Goal: Transaction & Acquisition: Purchase product/service

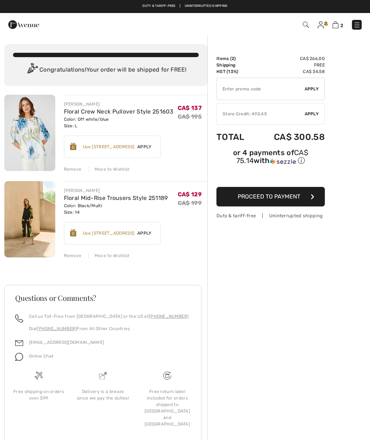
click at [69, 166] on div "Remove" at bounding box center [73, 169] width 18 height 7
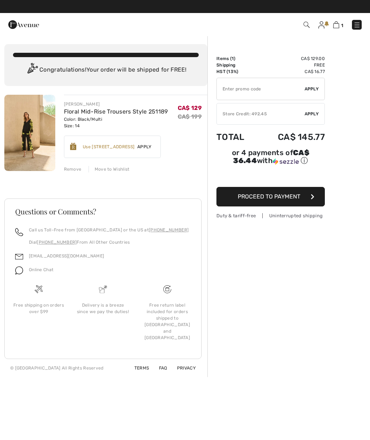
click at [72, 179] on div "JOSEPH RIBKOFF Floral Mid-Rise Trousers Style 251189 Color: Black/Multi Size: 1…" at bounding box center [105, 236] width 203 height 283
click at [69, 170] on div "Remove" at bounding box center [73, 169] width 18 height 7
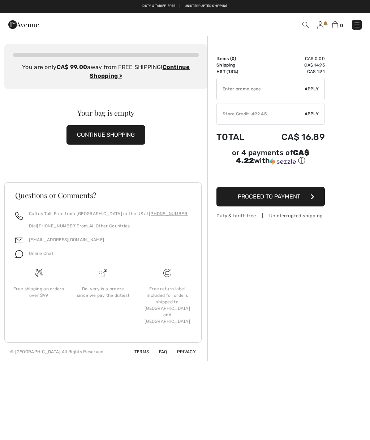
click at [102, 135] on button "CONTINUE SHOPPING" at bounding box center [106, 135] width 79 height 20
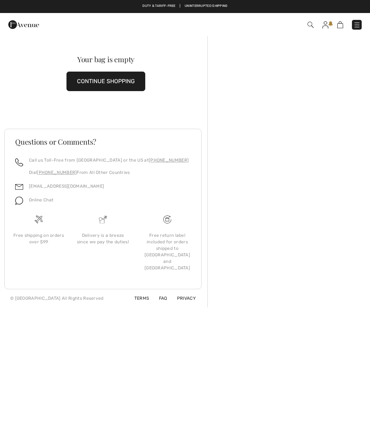
click at [97, 83] on button "CONTINUE SHOPPING" at bounding box center [106, 82] width 79 height 20
click at [95, 86] on button "CONTINUE SHOPPING" at bounding box center [106, 82] width 79 height 20
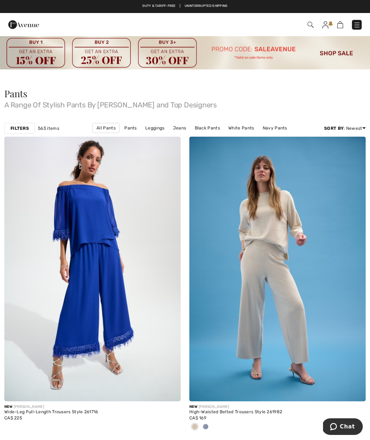
click at [247, 83] on div "Pants A Range Of Stylish Pants By Joseph Ribkoff and Top Designers" at bounding box center [185, 100] width 370 height 40
click at [23, 130] on strong "Filters" at bounding box center [19, 128] width 18 height 7
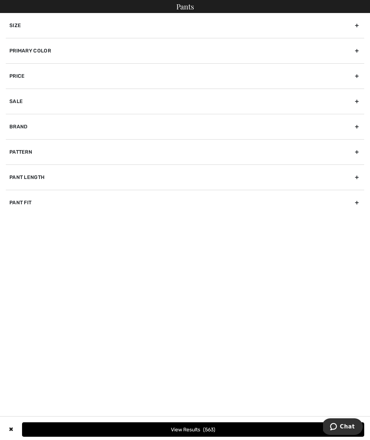
click at [355, 49] on div "Primary Color" at bounding box center [185, 50] width 359 height 25
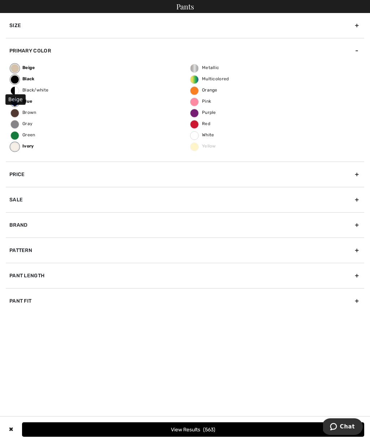
click at [19, 67] on label "Beige" at bounding box center [14, 68] width 9 height 9
click at [0, 0] on input "Beige" at bounding box center [0, 0] width 0 height 0
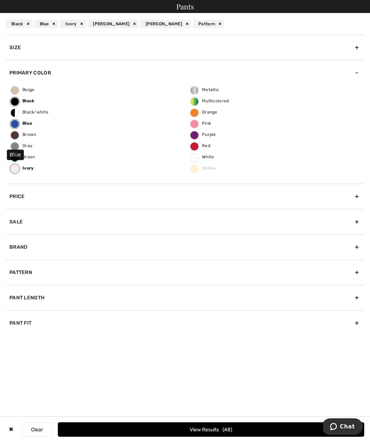
click at [16, 124] on label "Blue" at bounding box center [14, 124] width 9 height 9
click at [0, 0] on input "Blue" at bounding box center [0, 0] width 0 height 0
click at [68, 163] on div "Beige Black Black/white Blue Brown Gray Green Ivory Metallic Multicolored Orang…" at bounding box center [185, 134] width 359 height 98
click at [17, 104] on label "Black" at bounding box center [14, 101] width 9 height 9
click at [0, 0] on input "Black" at bounding box center [0, 0] width 0 height 0
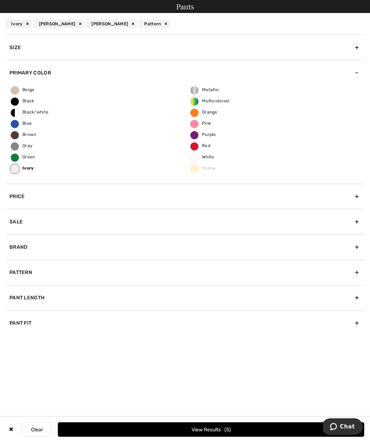
click at [54, 83] on div "Primary Color" at bounding box center [185, 72] width 359 height 25
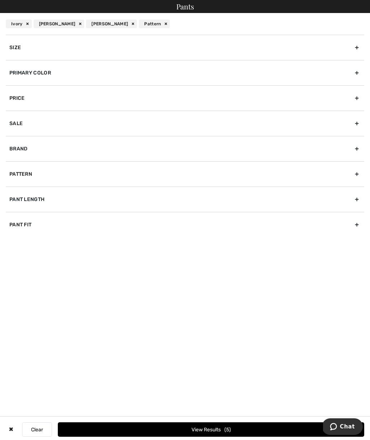
click at [34, 74] on div "Primary Color" at bounding box center [185, 72] width 359 height 25
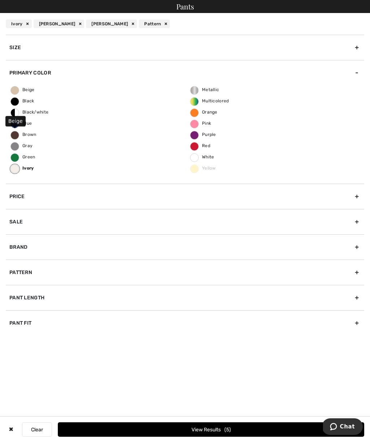
click at [16, 87] on span "Beige" at bounding box center [23, 89] width 24 height 5
click at [0, 0] on input "Beige" at bounding box center [0, 0] width 0 height 0
click at [19, 274] on div "Pattern" at bounding box center [185, 272] width 359 height 25
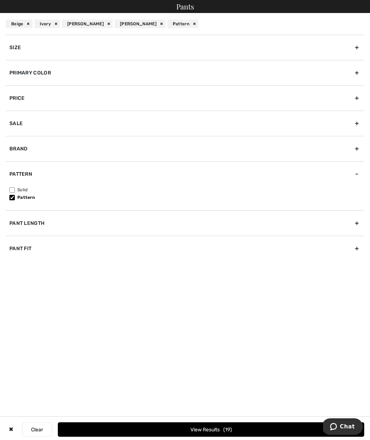
click at [13, 191] on input"] "Solid" at bounding box center [11, 189] width 5 height 5
checkbox input"] "true"
click at [18, 148] on div "Brand" at bounding box center [185, 148] width 359 height 25
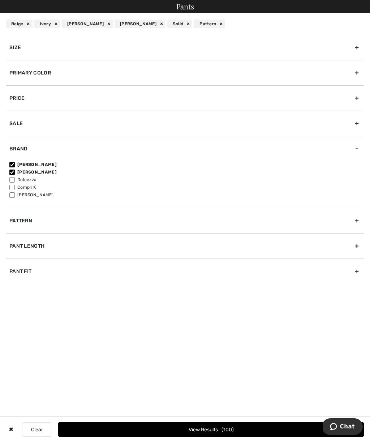
click at [17, 227] on div "Pattern" at bounding box center [185, 220] width 359 height 25
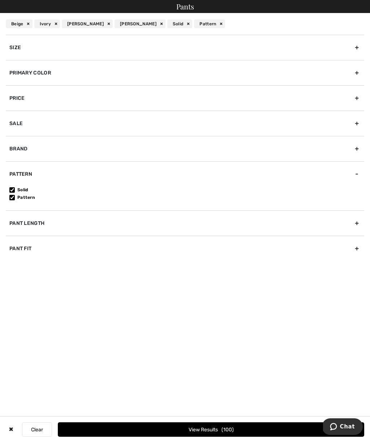
click at [188, 5] on div "Pants" at bounding box center [185, 6] width 370 height 13
click at [51, 102] on div "Price" at bounding box center [185, 97] width 359 height 25
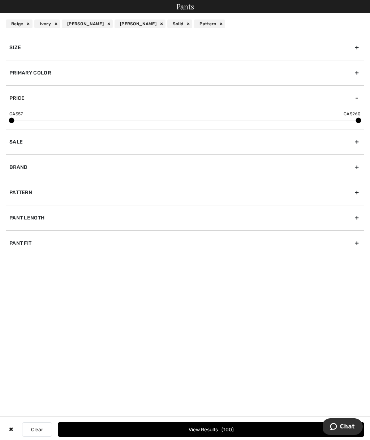
click at [12, 118] on span at bounding box center [11, 120] width 5 height 5
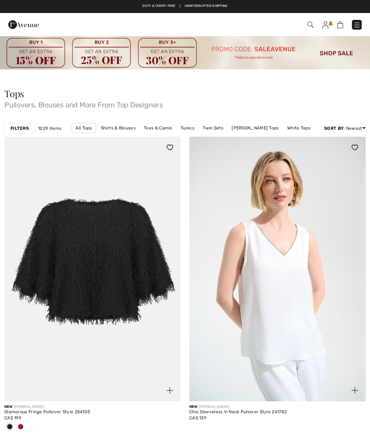
checkbox input "true"
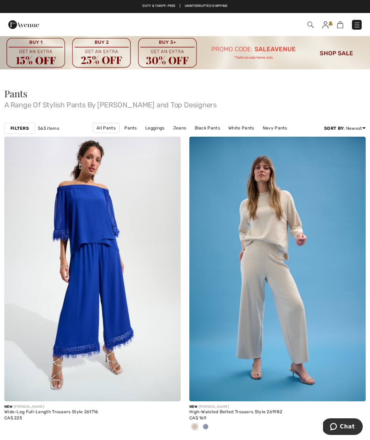
click at [19, 127] on strong "Filters" at bounding box center [19, 128] width 18 height 7
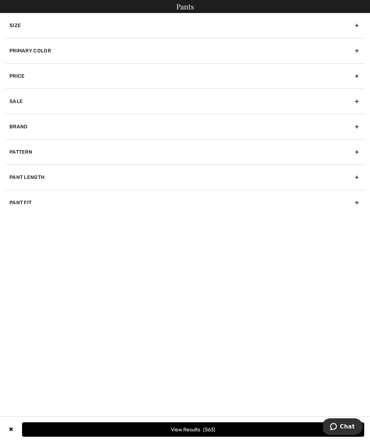
click at [356, 50] on div "Primary Color" at bounding box center [185, 50] width 359 height 25
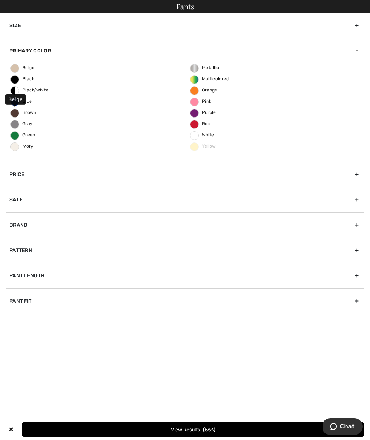
click at [15, 67] on span "Beige" at bounding box center [23, 67] width 24 height 5
click at [0, 0] on input "Beige" at bounding box center [0, 0] width 0 height 0
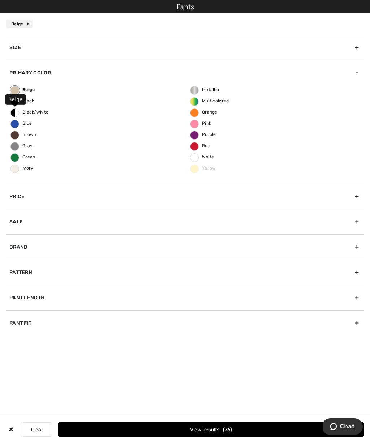
click at [16, 173] on label "Ivory" at bounding box center [14, 169] width 9 height 9
click at [0, 0] on input "Ivory" at bounding box center [0, 0] width 0 height 0
click at [17, 247] on div "Brand" at bounding box center [185, 246] width 359 height 25
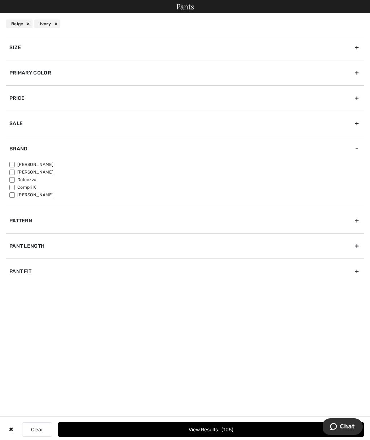
click at [15, 174] on input"] "[PERSON_NAME]" at bounding box center [11, 172] width 5 height 5
checkbox input"] "true"
click at [10, 164] on input"] "[PERSON_NAME]" at bounding box center [11, 164] width 5 height 5
checkbox input"] "true"
click at [361, 219] on div "Pattern" at bounding box center [185, 220] width 359 height 25
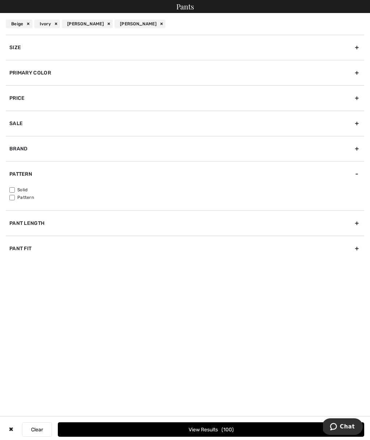
click at [13, 188] on input"] "Solid" at bounding box center [11, 189] width 5 height 5
checkbox input"] "true"
click at [14, 196] on input"] "Pattern" at bounding box center [11, 197] width 5 height 5
checkbox input"] "true"
click at [354, 48] on div "Size" at bounding box center [185, 47] width 359 height 25
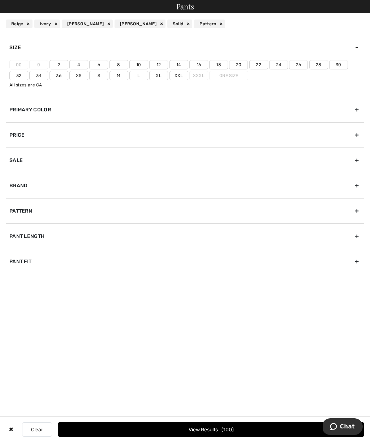
click at [179, 67] on label "14" at bounding box center [179, 64] width 19 height 9
click at [0, 0] on input"] "14" at bounding box center [0, 0] width 0 height 0
click at [199, 68] on label "16" at bounding box center [199, 64] width 19 height 9
click at [0, 0] on input"] "16" at bounding box center [0, 0] width 0 height 0
click at [139, 79] on label "L" at bounding box center [139, 75] width 19 height 9
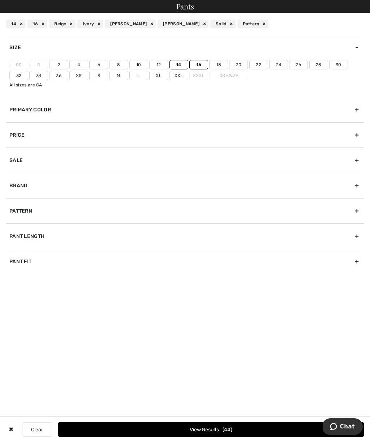
click at [0, 0] on input"] "L" at bounding box center [0, 0] width 0 height 0
click at [162, 77] on label "Xl" at bounding box center [158, 75] width 19 height 9
click at [0, 0] on input"] "Xl" at bounding box center [0, 0] width 0 height 0
click at [230, 68] on label "20" at bounding box center [238, 64] width 19 height 9
click at [0, 0] on input"] "20" at bounding box center [0, 0] width 0 height 0
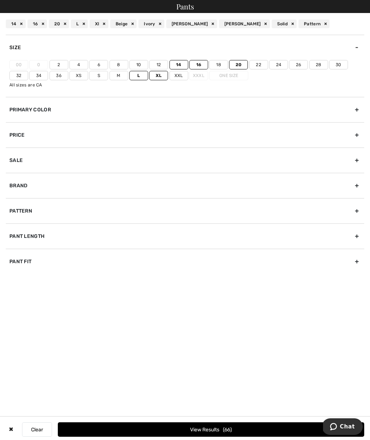
click at [247, 63] on label "20" at bounding box center [238, 64] width 19 height 9
click at [0, 0] on input"] "20" at bounding box center [0, 0] width 0 height 0
click at [230, 78] on label "One Size" at bounding box center [228, 75] width 39 height 9
click at [360, 261] on div "Pant Fit" at bounding box center [185, 261] width 359 height 25
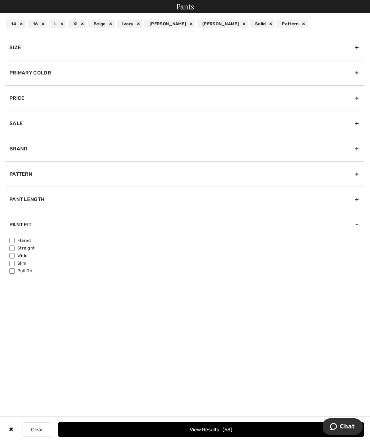
click at [359, 199] on div "Pant Length" at bounding box center [185, 199] width 359 height 25
click at [358, 171] on div "Pattern" at bounding box center [185, 173] width 359 height 25
click at [361, 149] on div "Brand" at bounding box center [185, 148] width 359 height 25
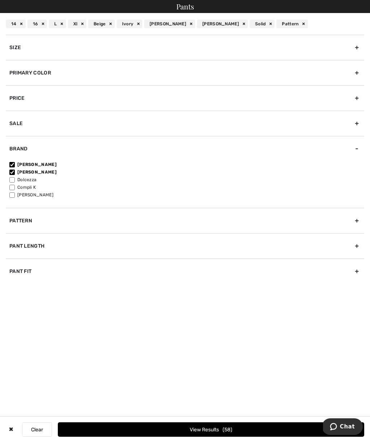
click at [357, 123] on div "Sale" at bounding box center [185, 123] width 359 height 25
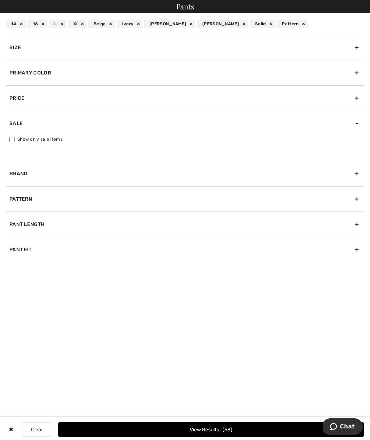
click at [358, 73] on div "Primary Color" at bounding box center [185, 72] width 359 height 25
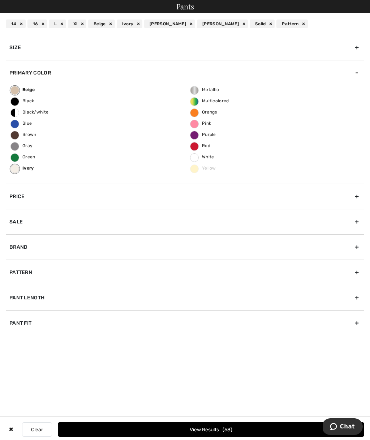
click at [359, 47] on div "Size" at bounding box center [185, 47] width 359 height 25
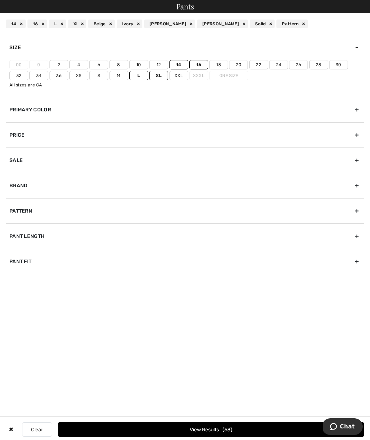
click at [156, 64] on label "12" at bounding box center [158, 64] width 19 height 9
click at [0, 0] on input"] "12" at bounding box center [0, 0] width 0 height 0
click at [192, 428] on button "View Results 62" at bounding box center [211, 430] width 307 height 14
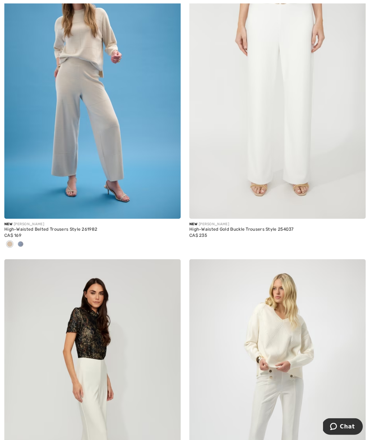
scroll to position [187, 0]
click at [22, 246] on span at bounding box center [21, 244] width 6 height 6
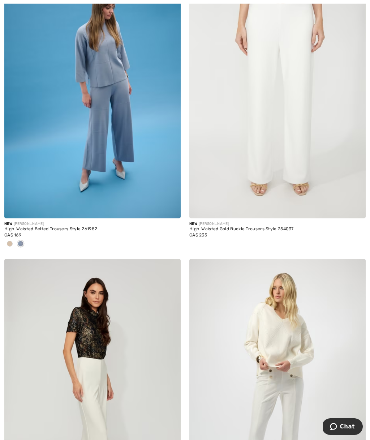
click at [13, 247] on div at bounding box center [9, 244] width 11 height 12
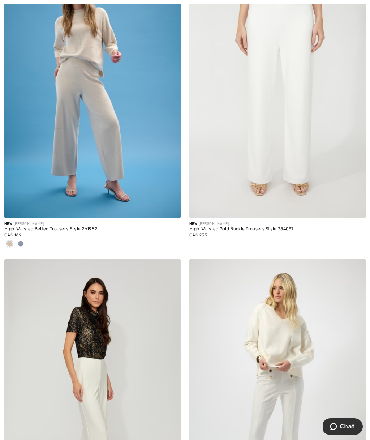
click at [111, 132] on img at bounding box center [92, 86] width 177 height 265
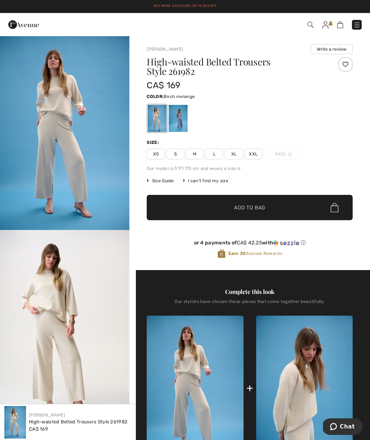
click at [71, 128] on img "1 / 5" at bounding box center [65, 132] width 130 height 195
click at [175, 118] on div at bounding box center [178, 118] width 19 height 27
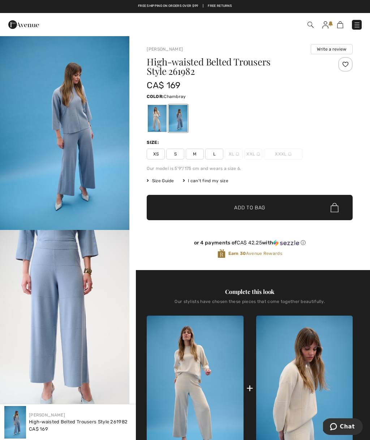
click at [65, 85] on img "1 / 6" at bounding box center [65, 132] width 130 height 195
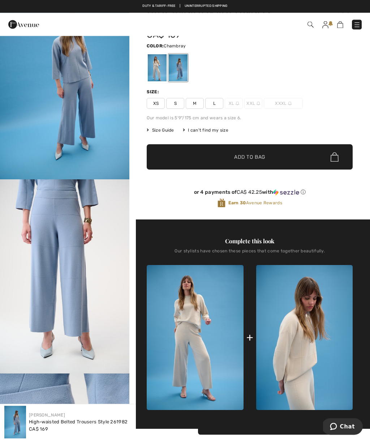
scroll to position [44, 0]
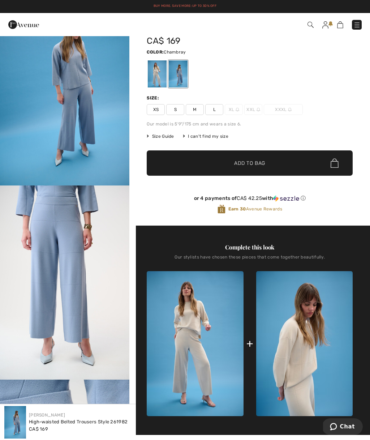
click at [151, 71] on div at bounding box center [157, 73] width 19 height 27
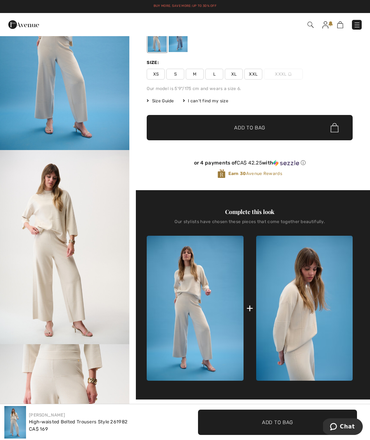
scroll to position [79, 0]
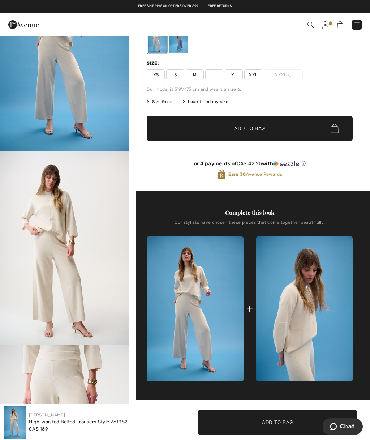
click at [179, 44] on div at bounding box center [178, 39] width 19 height 27
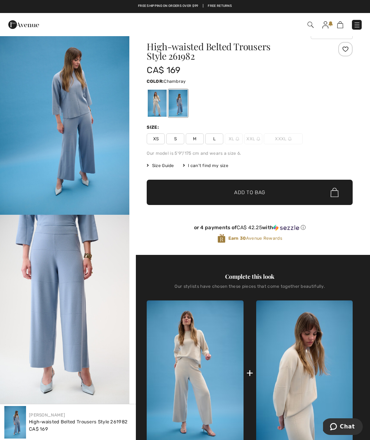
scroll to position [0, 0]
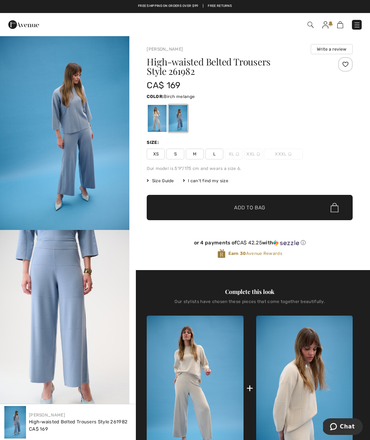
click at [155, 122] on div at bounding box center [157, 118] width 19 height 27
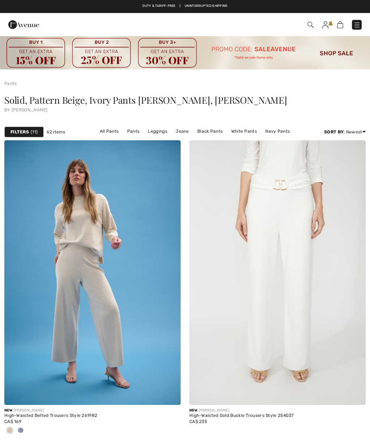
scroll to position [221, 0]
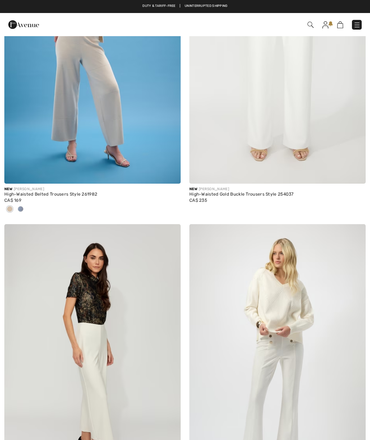
checkbox input "true"
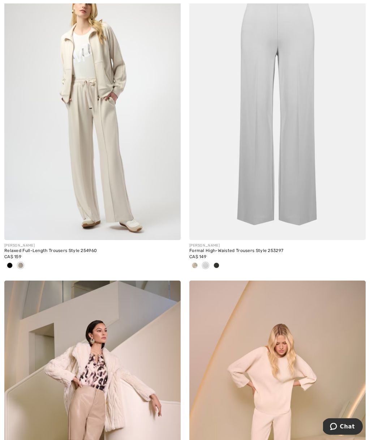
scroll to position [1386, 0]
click at [197, 267] on div at bounding box center [195, 266] width 11 height 12
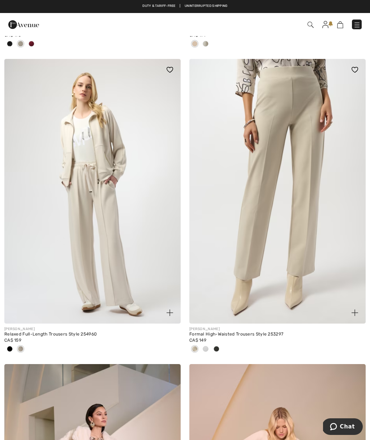
scroll to position [1301, 0]
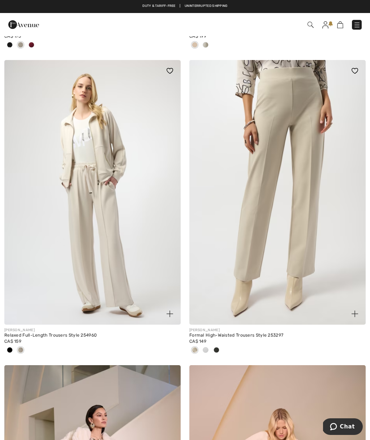
click at [283, 175] on img at bounding box center [278, 192] width 177 height 265
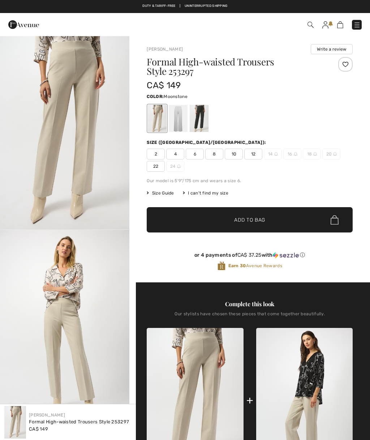
checkbox input "true"
click at [179, 119] on div at bounding box center [178, 118] width 19 height 27
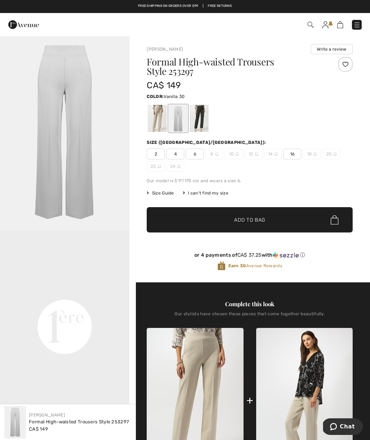
click at [158, 115] on div at bounding box center [157, 118] width 19 height 27
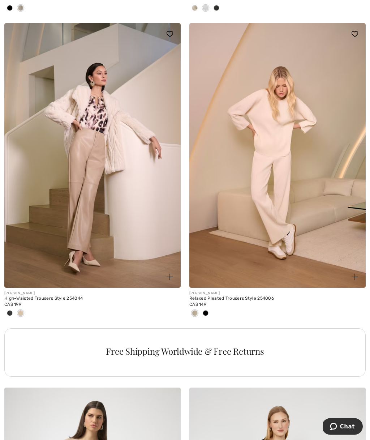
scroll to position [1644, 0]
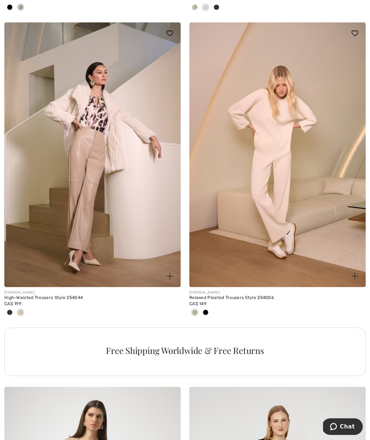
click at [21, 315] on div at bounding box center [20, 313] width 11 height 12
click at [82, 189] on img at bounding box center [92, 154] width 177 height 265
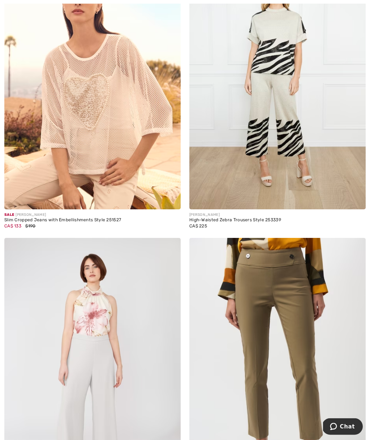
scroll to position [2392, 0]
click at [71, 125] on img at bounding box center [92, 76] width 177 height 265
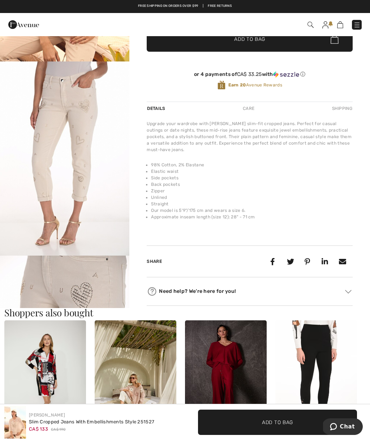
click at [76, 172] on img "2 / 3" at bounding box center [65, 159] width 130 height 195
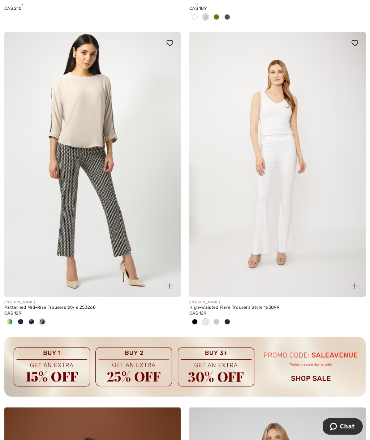
scroll to position [3514, 0]
click at [10, 321] on span at bounding box center [10, 322] width 6 height 6
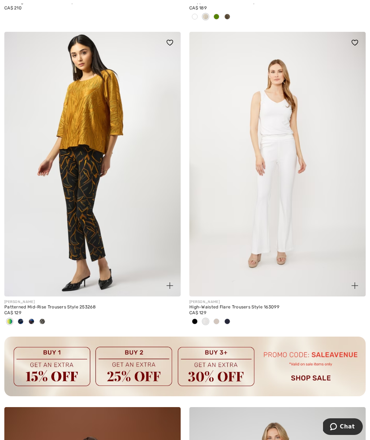
click at [25, 319] on div at bounding box center [20, 322] width 11 height 12
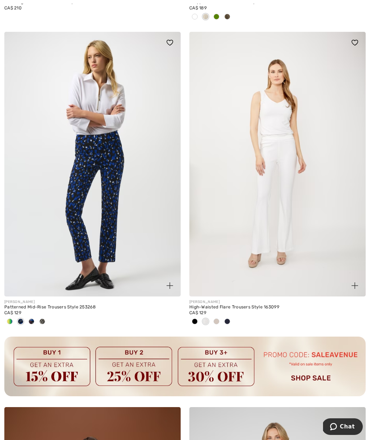
click at [33, 322] on div at bounding box center [31, 322] width 11 height 12
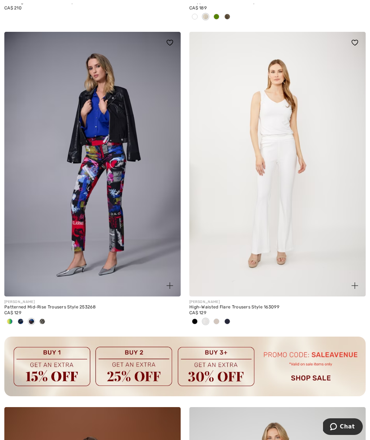
click at [45, 321] on div at bounding box center [42, 322] width 11 height 12
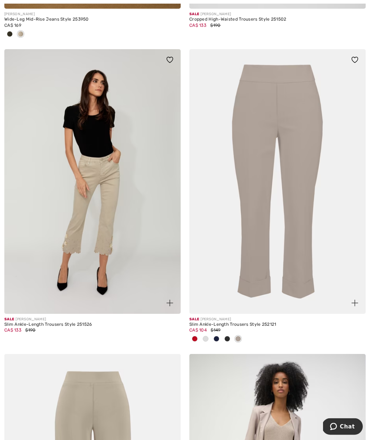
scroll to position [4178, 0]
click at [98, 193] on img at bounding box center [92, 181] width 177 height 265
click at [98, 156] on img at bounding box center [92, 181] width 177 height 265
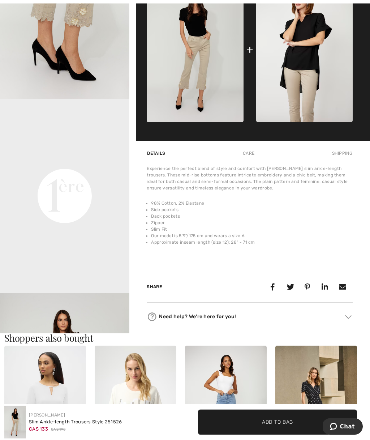
scroll to position [326, 0]
click at [81, 35] on img "2 / 4" at bounding box center [65, 1] width 130 height 195
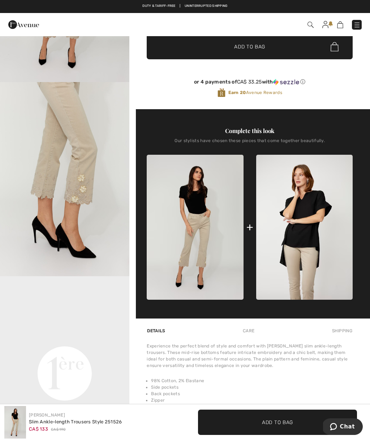
scroll to position [147, 0]
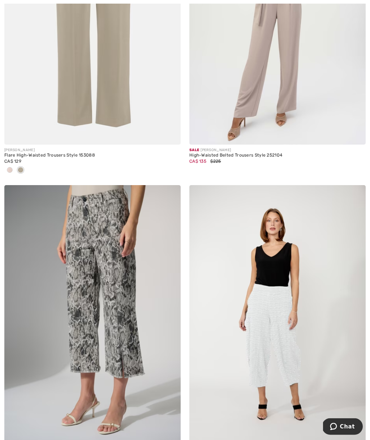
scroll to position [4652, 0]
click at [97, 75] on img at bounding box center [92, 12] width 177 height 265
click at [98, 44] on img at bounding box center [92, 12] width 177 height 265
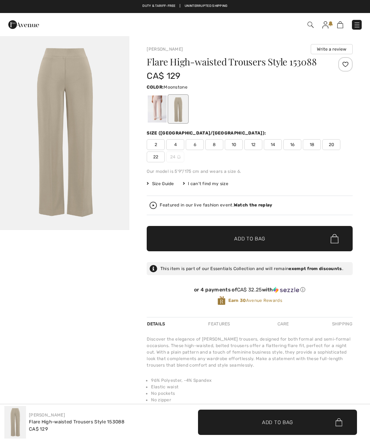
checkbox input "true"
click at [160, 110] on div at bounding box center [157, 109] width 19 height 27
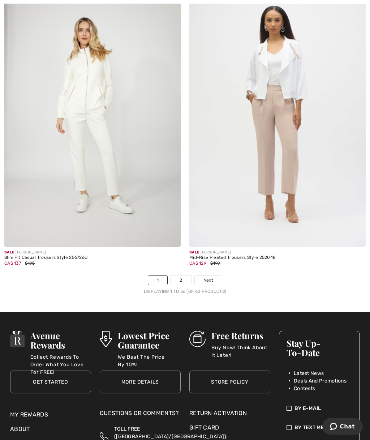
scroll to position [5465, 0]
click at [181, 277] on link "2" at bounding box center [181, 280] width 20 height 9
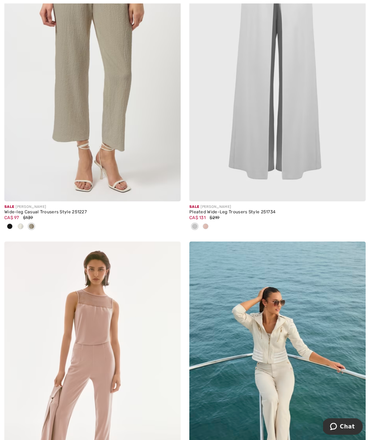
scroll to position [497, 0]
click at [206, 227] on span at bounding box center [206, 227] width 6 height 6
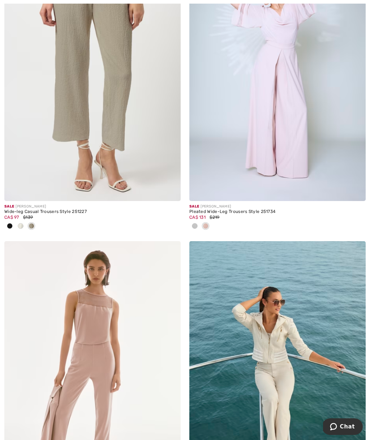
click at [269, 126] on img at bounding box center [278, 68] width 177 height 265
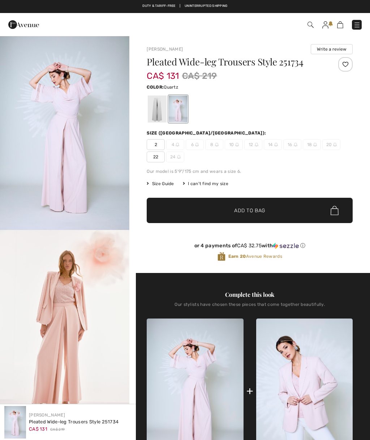
checkbox input "true"
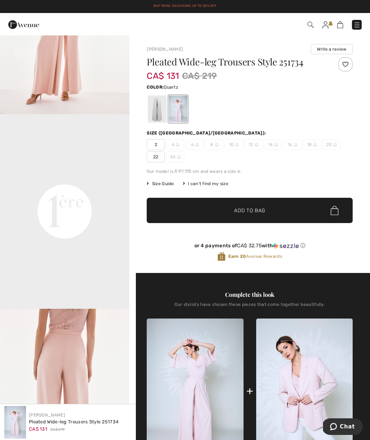
scroll to position [310, 0]
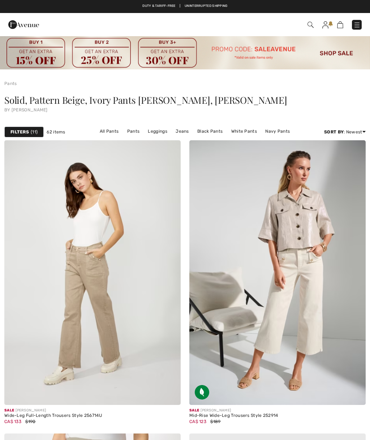
checkbox input "true"
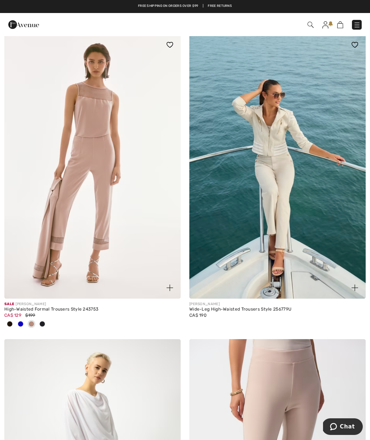
scroll to position [705, 0]
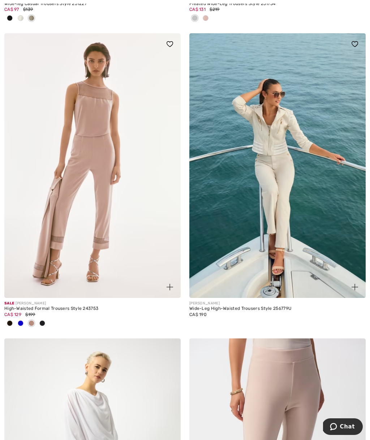
click at [92, 160] on img at bounding box center [92, 165] width 177 height 265
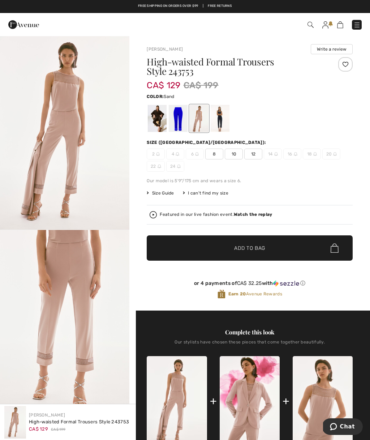
click at [70, 127] on img "1 / 4" at bounding box center [65, 132] width 130 height 194
click at [226, 114] on div at bounding box center [220, 118] width 19 height 27
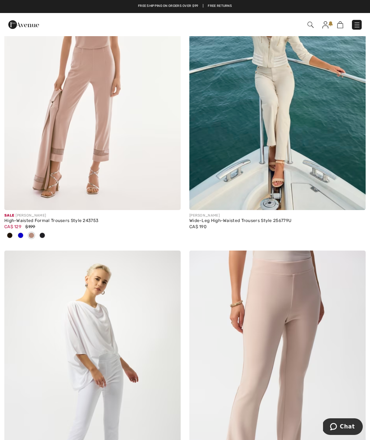
scroll to position [793, 0]
click at [276, 95] on img at bounding box center [278, 78] width 177 height 265
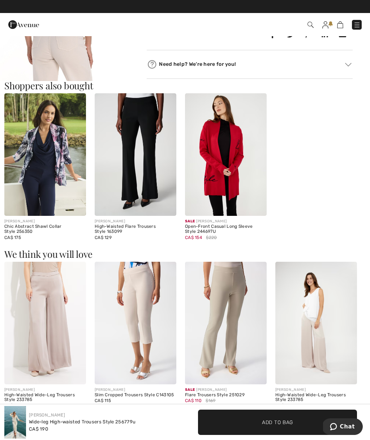
scroll to position [621, 0]
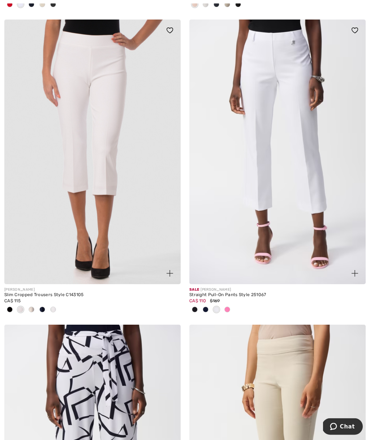
scroll to position [1330, 0]
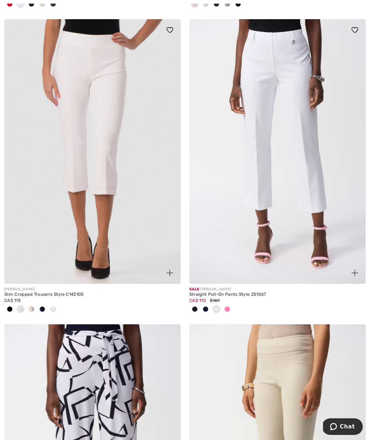
click at [199, 309] on div at bounding box center [195, 310] width 11 height 12
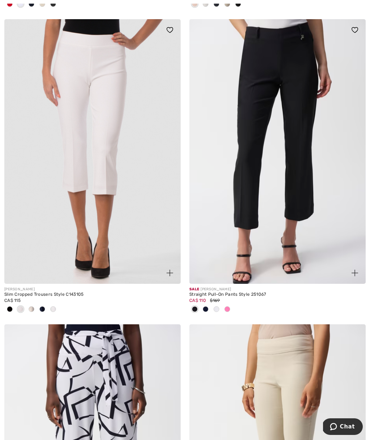
click at [210, 308] on div at bounding box center [205, 310] width 11 height 12
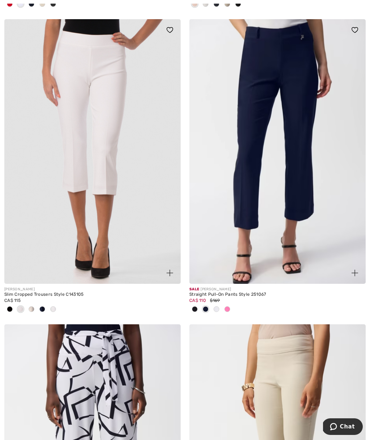
click at [293, 123] on img at bounding box center [278, 151] width 177 height 265
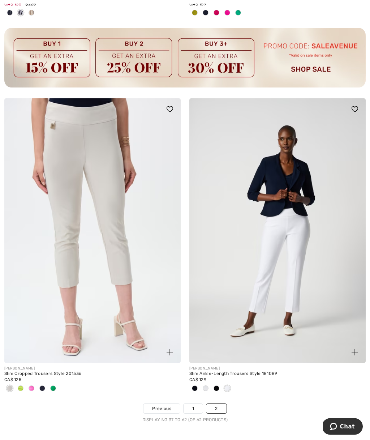
scroll to position [3823, 0]
click at [24, 383] on div at bounding box center [20, 389] width 11 height 12
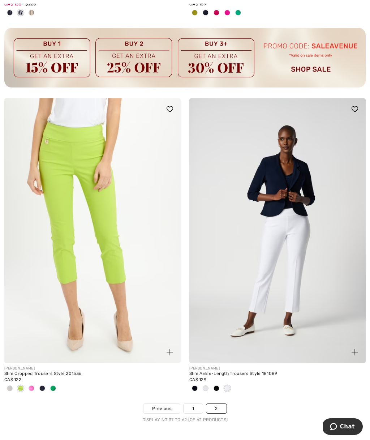
click at [10, 386] on span at bounding box center [10, 389] width 6 height 6
